Goal: Task Accomplishment & Management: Use online tool/utility

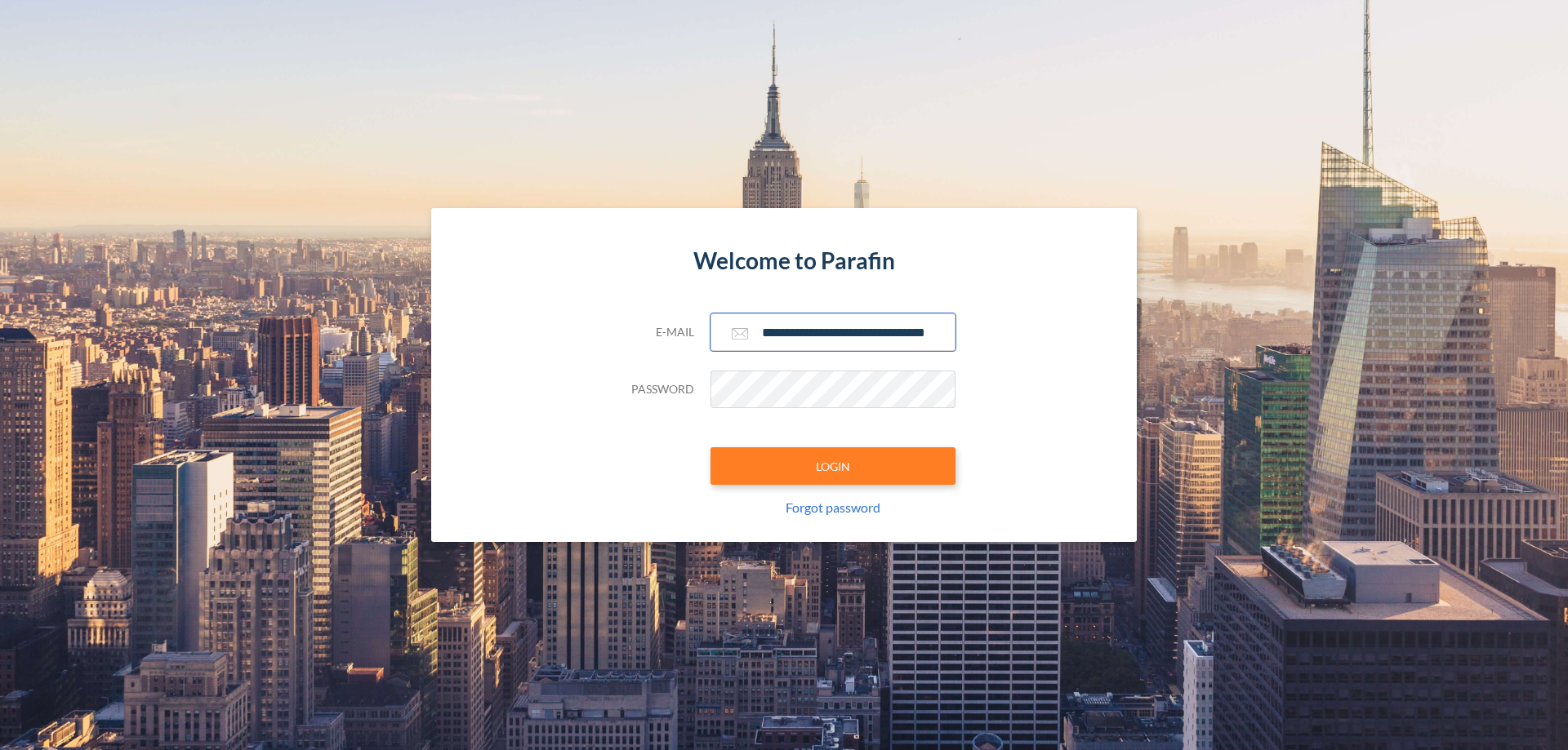
type input "**********"
click at [833, 466] on button "LOGIN" at bounding box center [833, 466] width 245 height 38
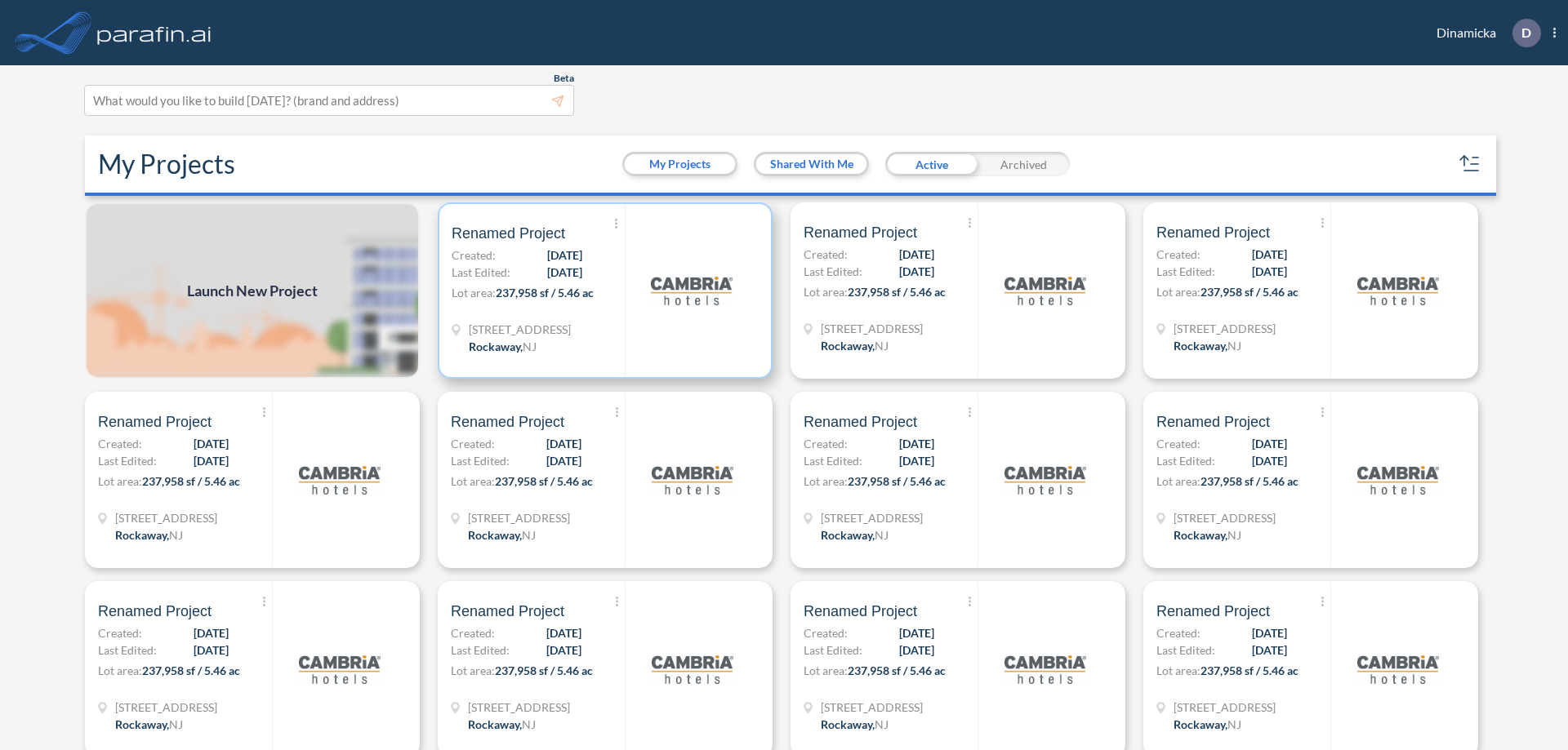
scroll to position [4, 0]
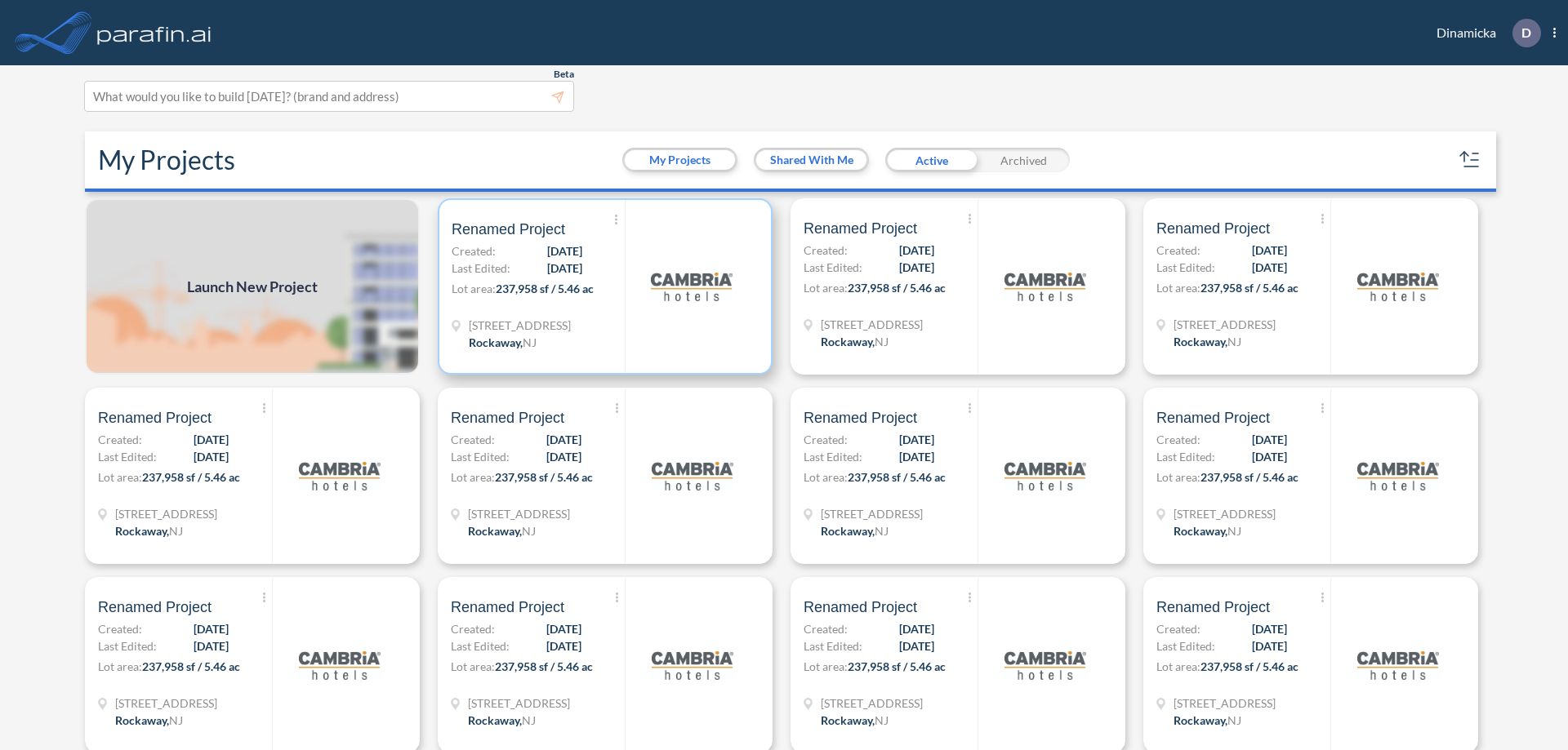
click at [602, 286] on p "Lot area: 237,958 sf / 5.46 ac" at bounding box center [538, 292] width 173 height 24
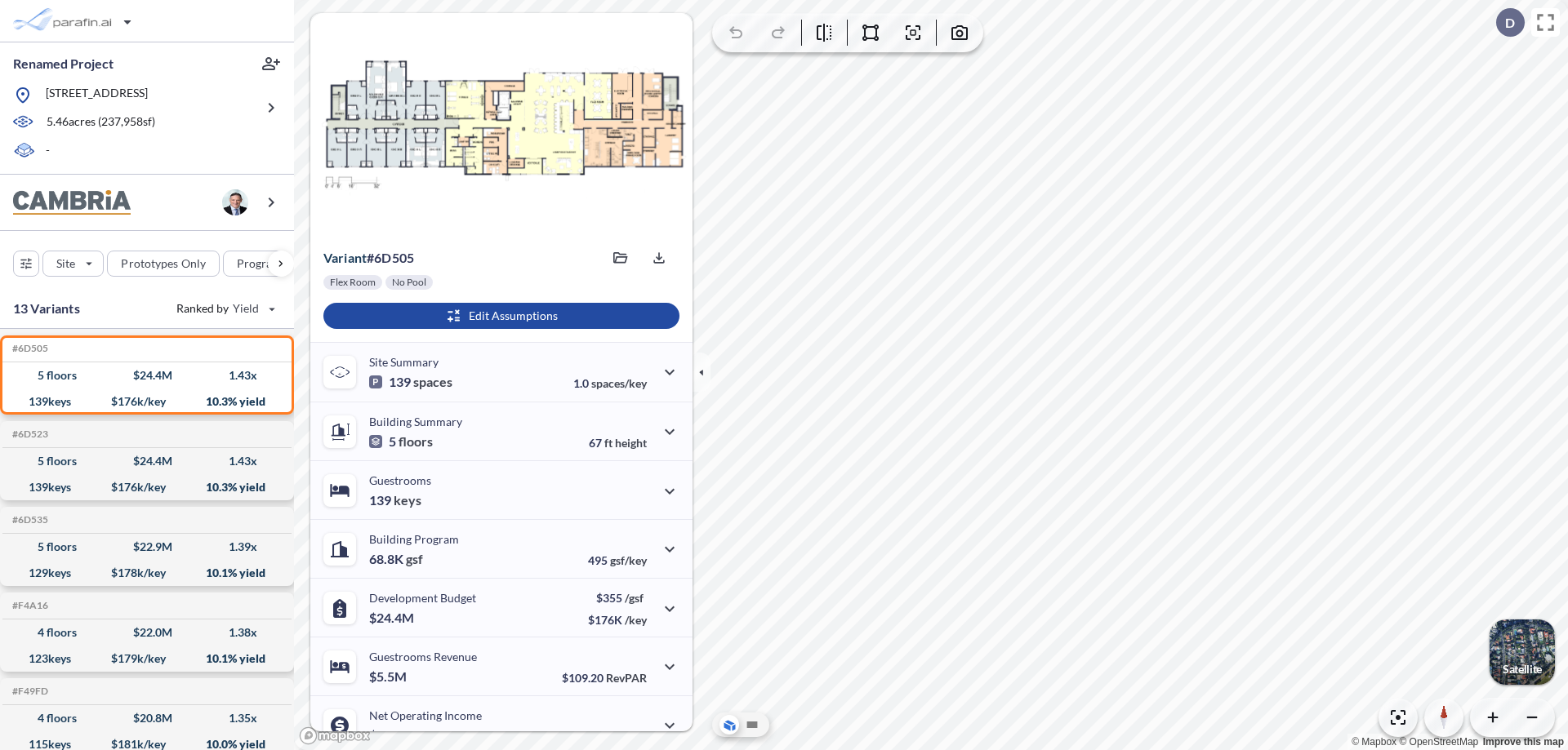
scroll to position [83, 0]
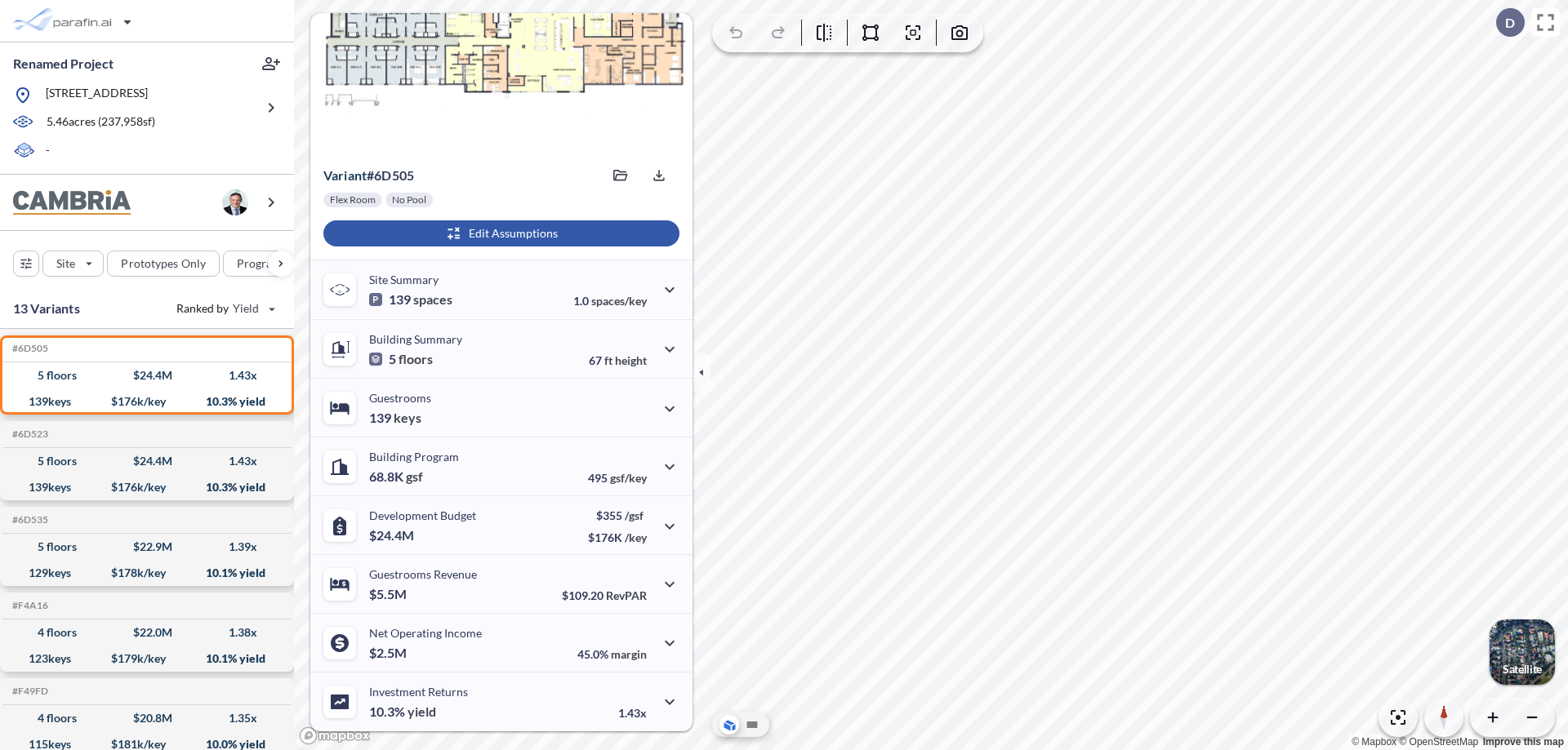
click at [499, 234] on div "button" at bounding box center [502, 234] width 356 height 26
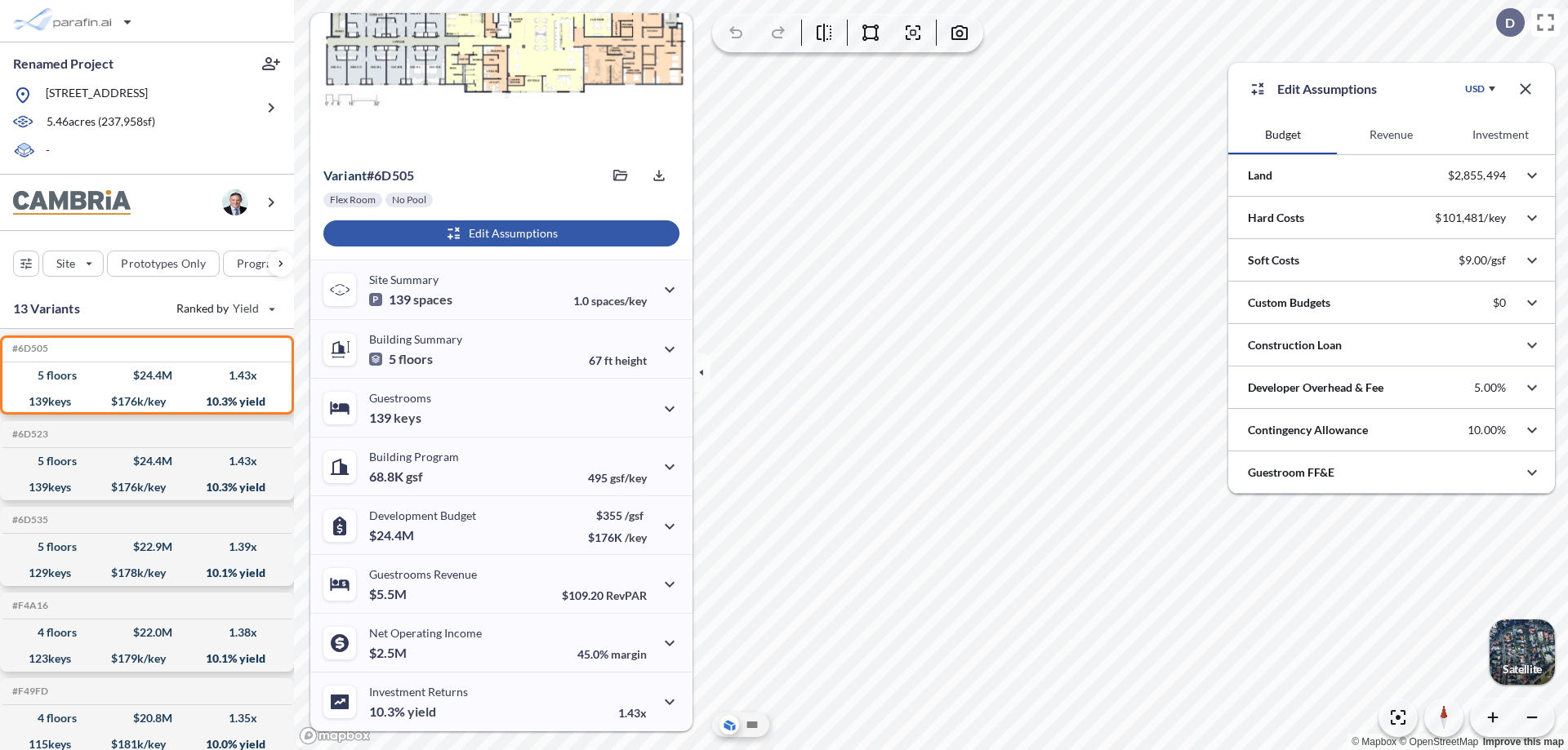
click at [1391, 135] on button "Revenue" at bounding box center [1391, 135] width 108 height 39
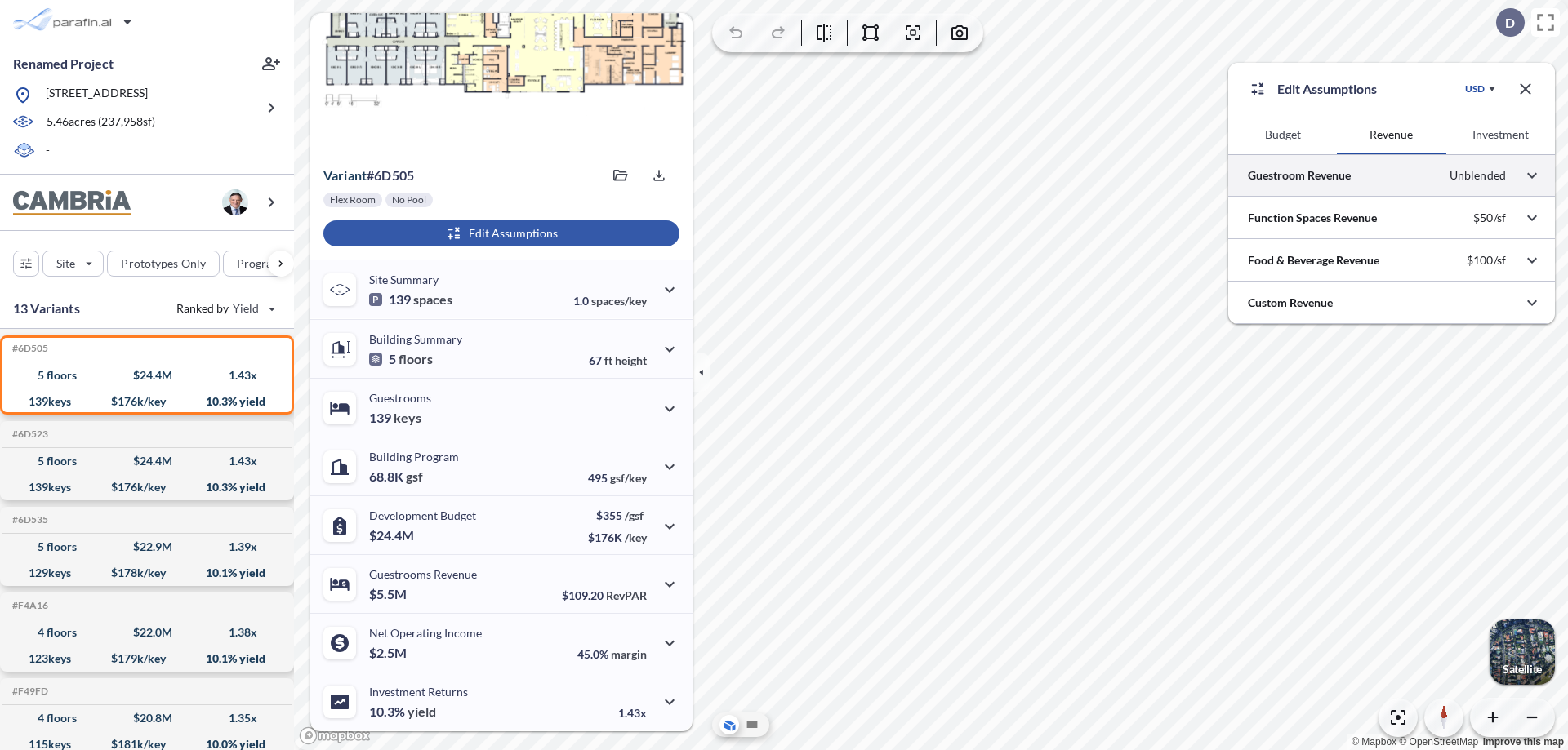
click at [1392, 175] on div at bounding box center [1391, 175] width 327 height 41
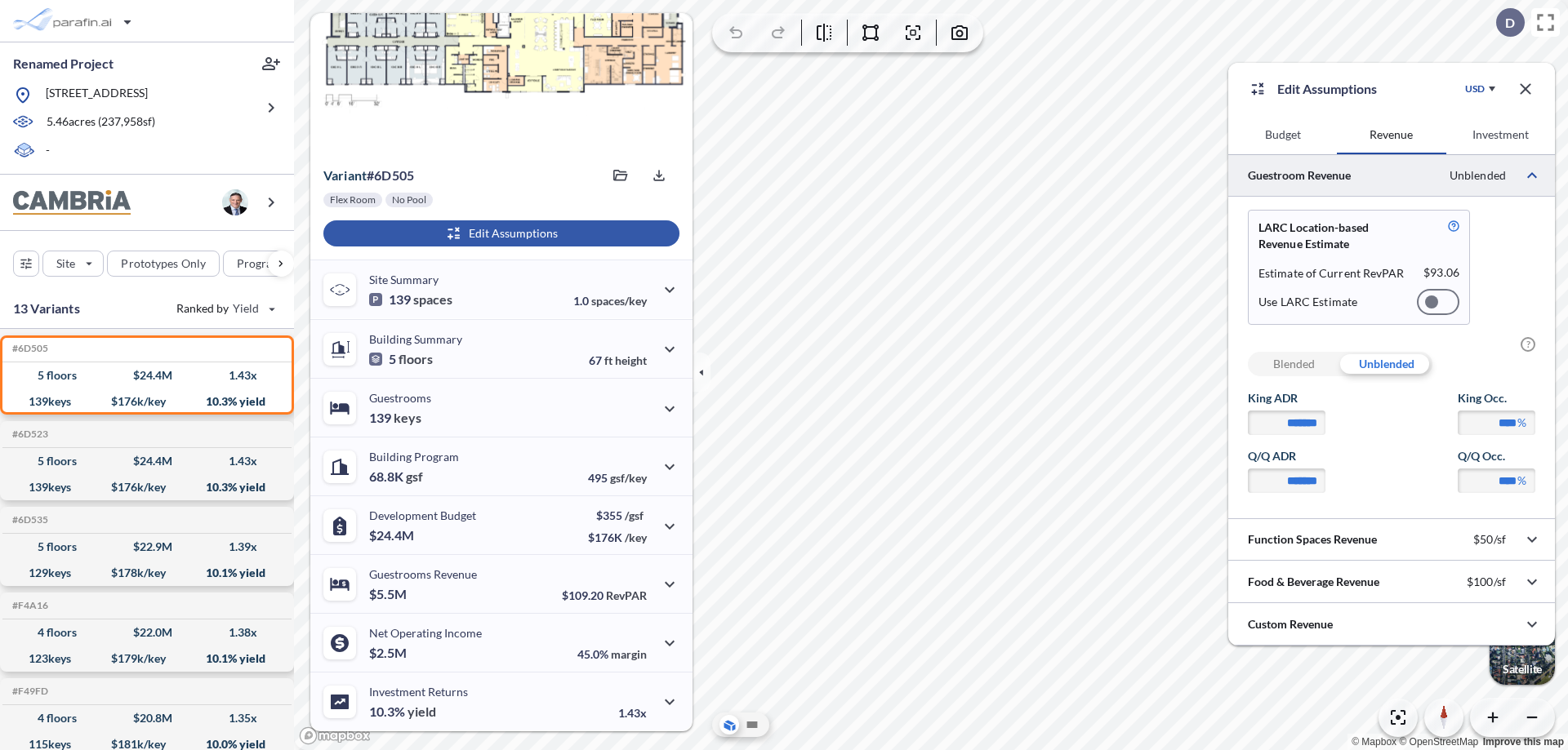
click at [1438, 302] on div at bounding box center [1438, 302] width 42 height 26
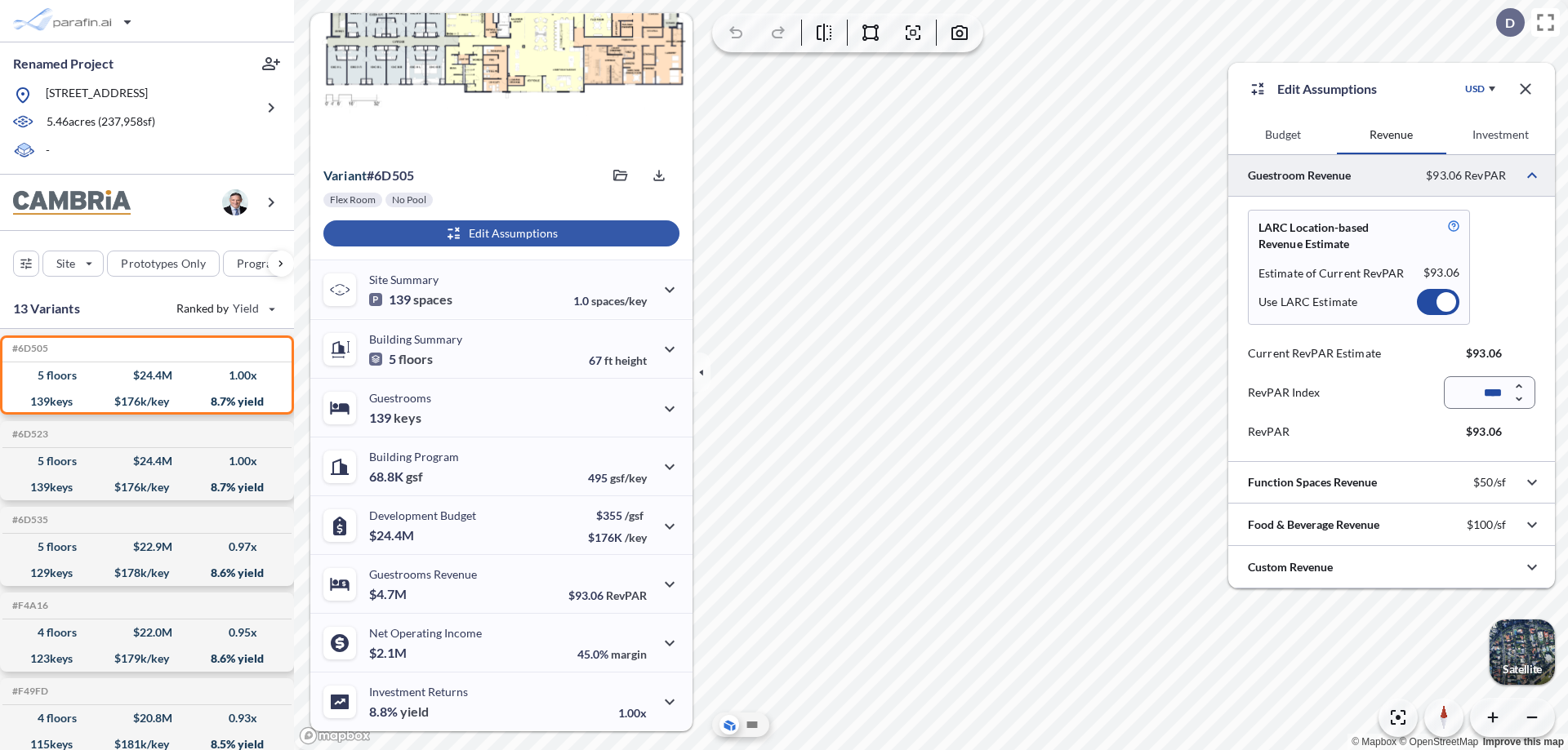
scroll to position [72, 0]
